Goal: Task Accomplishment & Management: Use online tool/utility

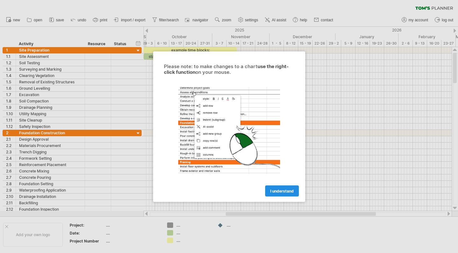
click at [279, 188] on link "I understand" at bounding box center [282, 190] width 34 height 11
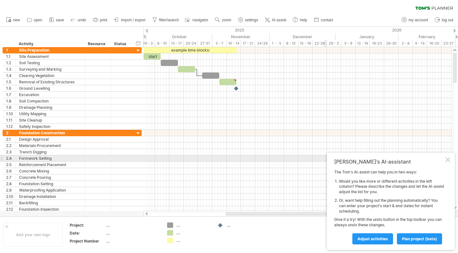
click at [445, 161] on div at bounding box center [447, 159] width 5 height 5
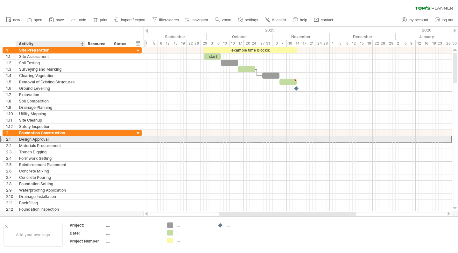
click at [25, 138] on div "Design Approval" at bounding box center [50, 139] width 62 height 6
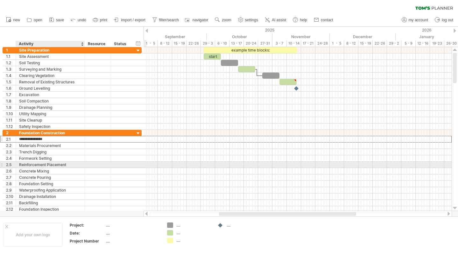
click at [59, 164] on div "Reinforcement Placement" at bounding box center [50, 165] width 62 height 6
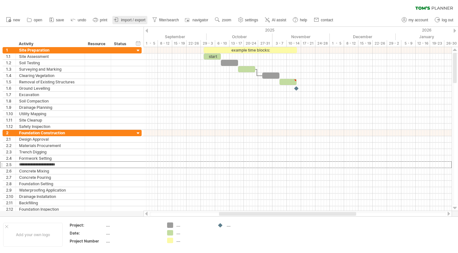
click at [138, 19] on span "import / export" at bounding box center [133, 20] width 24 height 4
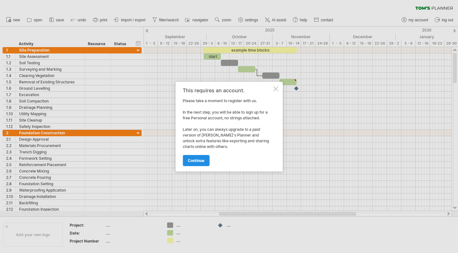
click at [194, 161] on span "continue" at bounding box center [196, 160] width 17 height 5
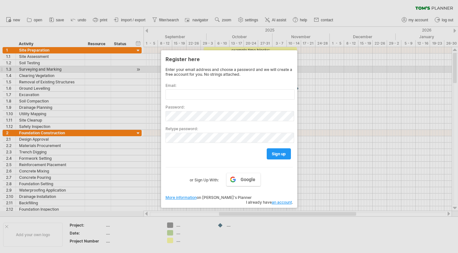
click at [350, 66] on div at bounding box center [229, 126] width 458 height 253
click at [153, 19] on div at bounding box center [229, 126] width 458 height 253
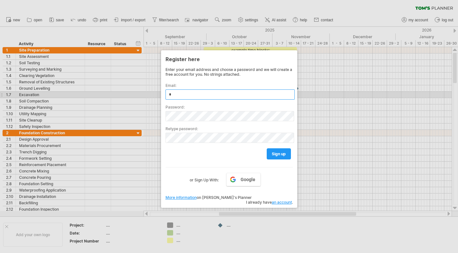
click at [188, 92] on input "*" at bounding box center [229, 94] width 129 height 10
type input "**********"
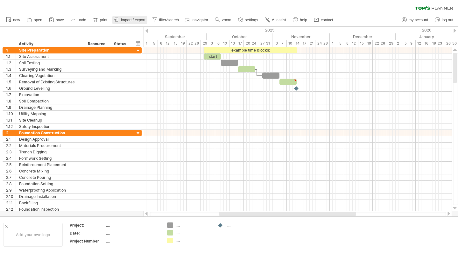
click at [134, 20] on span "import / export" at bounding box center [133, 20] width 24 height 4
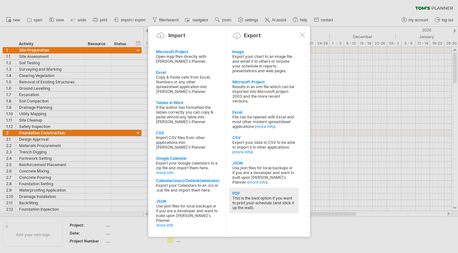
click at [254, 204] on div "This is the best option if you want to print your schedule (and stick it up the…" at bounding box center [263, 203] width 63 height 14
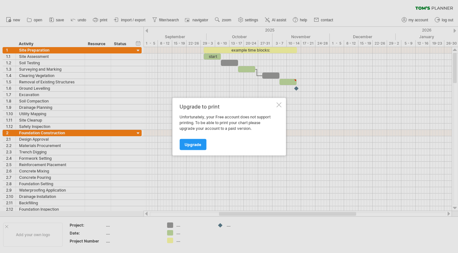
click at [279, 105] on div at bounding box center [278, 104] width 5 height 5
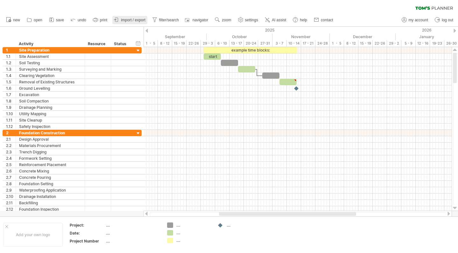
click at [140, 20] on span "import / export" at bounding box center [133, 20] width 24 height 4
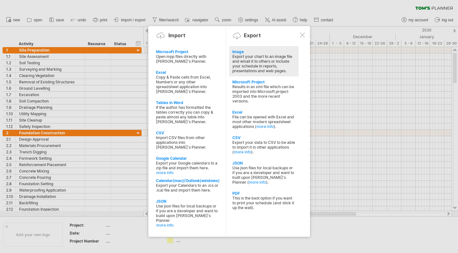
click at [254, 55] on div "Export your chart to an image file and email it to others or include your sched…" at bounding box center [263, 63] width 63 height 19
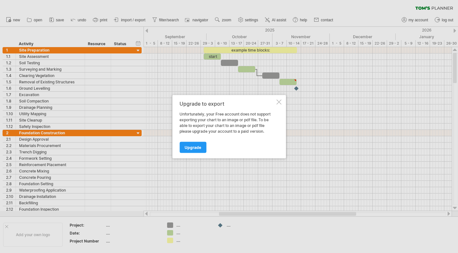
click at [279, 101] on div at bounding box center [278, 101] width 5 height 5
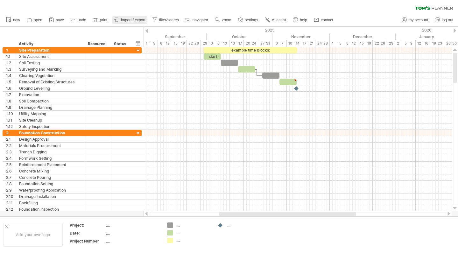
click at [141, 22] on span "import / export" at bounding box center [133, 20] width 24 height 4
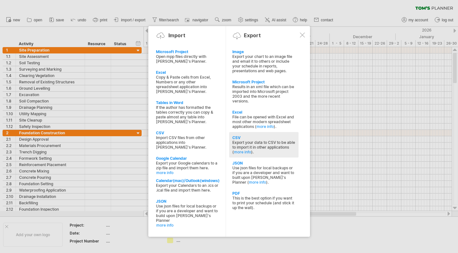
click at [252, 151] on div "Export your data to CSV to be able to import it in other applications ( more in…" at bounding box center [263, 147] width 63 height 14
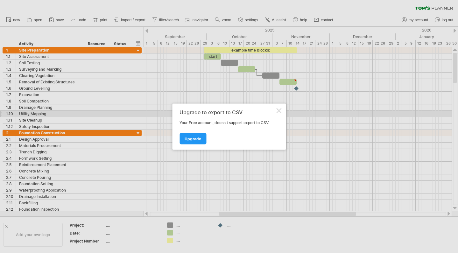
click at [277, 112] on div at bounding box center [278, 110] width 5 height 5
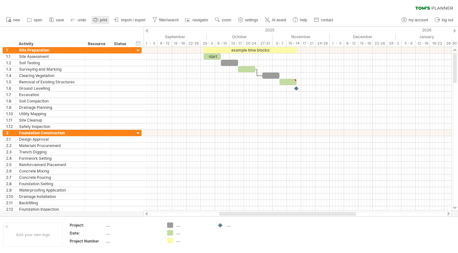
click at [97, 19] on icon at bounding box center [95, 20] width 5 height 3
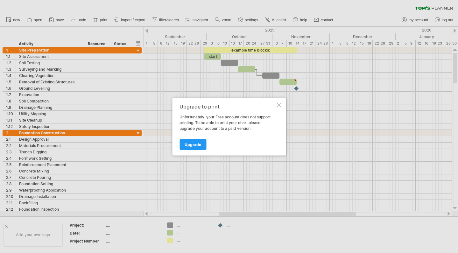
click at [277, 102] on div at bounding box center [278, 104] width 5 height 5
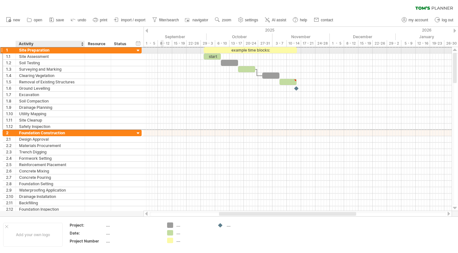
click at [27, 51] on div "Site Preparation" at bounding box center [50, 50] width 62 height 6
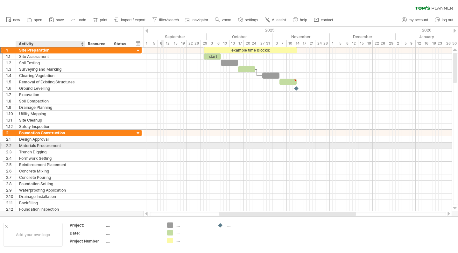
click at [47, 146] on div "Materials Procurement" at bounding box center [50, 145] width 62 height 6
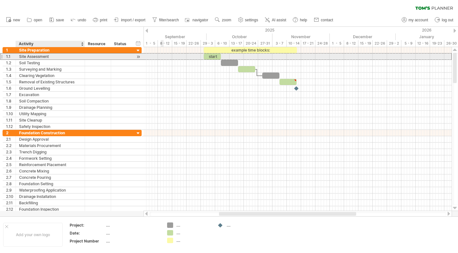
click at [42, 58] on div "Site Assessment" at bounding box center [50, 56] width 62 height 6
click at [40, 59] on div "**********" at bounding box center [72, 56] width 139 height 7
